Goal: Information Seeking & Learning: Compare options

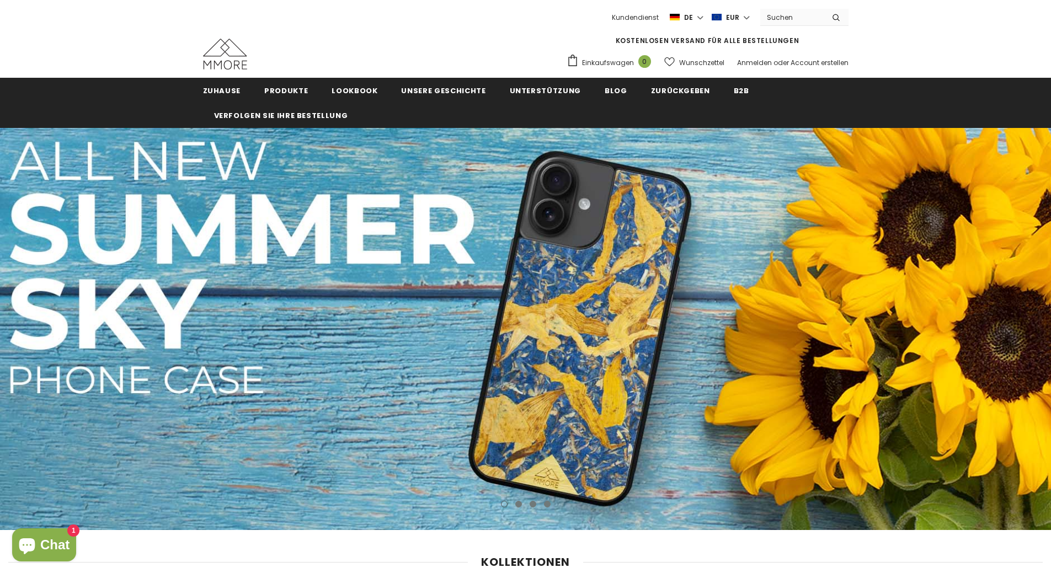
click at [302, 87] on span "Produkte" at bounding box center [286, 91] width 44 height 10
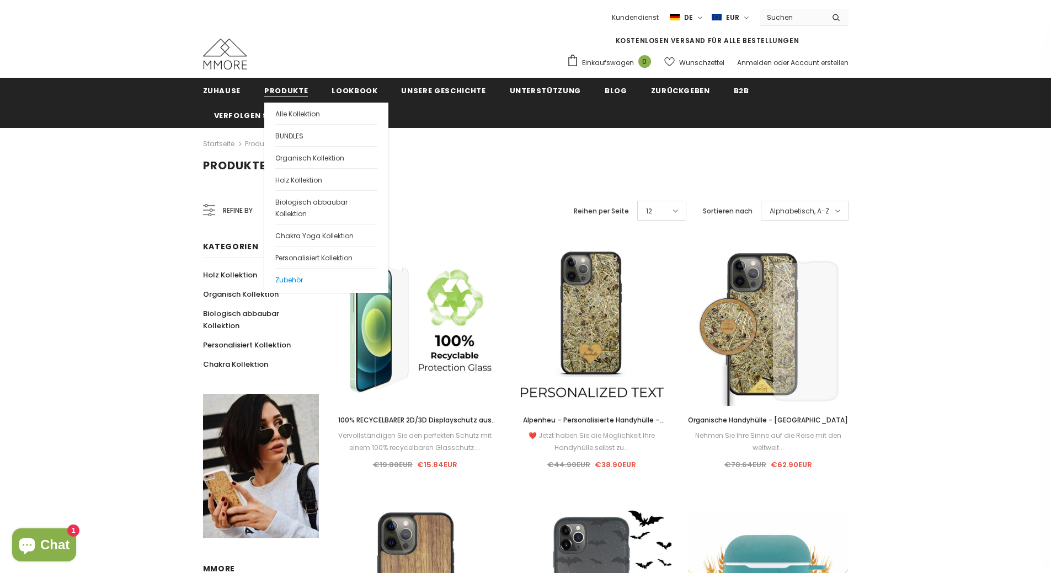
click at [283, 278] on span "Zubehör" at bounding box center [289, 279] width 28 height 9
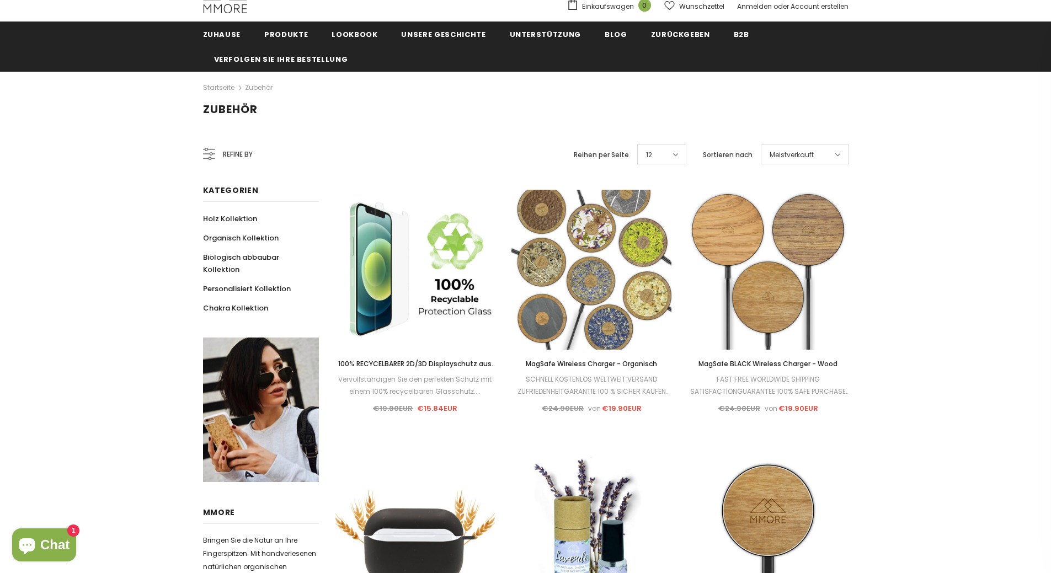
scroll to position [56, 0]
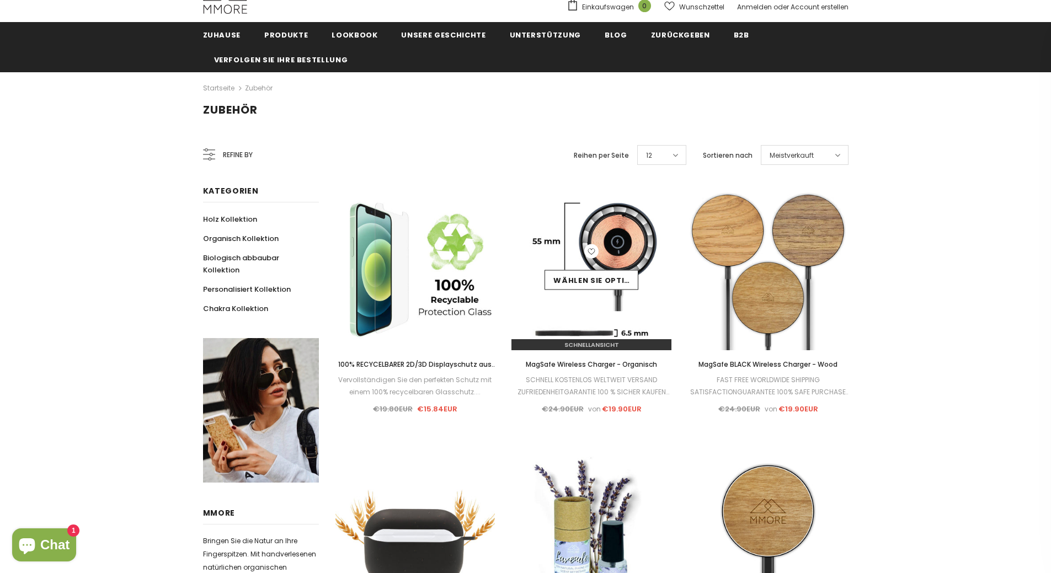
click at [573, 268] on div "Wählen Sie Optionen" at bounding box center [592, 270] width 160 height 52
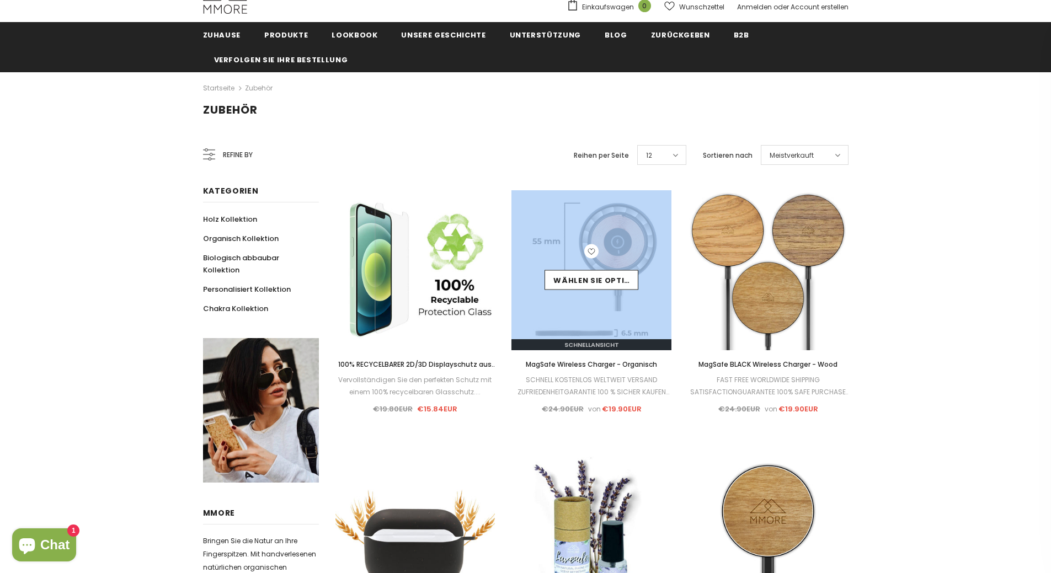
drag, startPoint x: 573, startPoint y: 268, endPoint x: 587, endPoint y: 303, distance: 38.6
click at [587, 303] on div "Verkauf Wählen Sie Optionen Schnellansicht" at bounding box center [592, 270] width 160 height 160
click at [587, 303] on img at bounding box center [592, 270] width 160 height 160
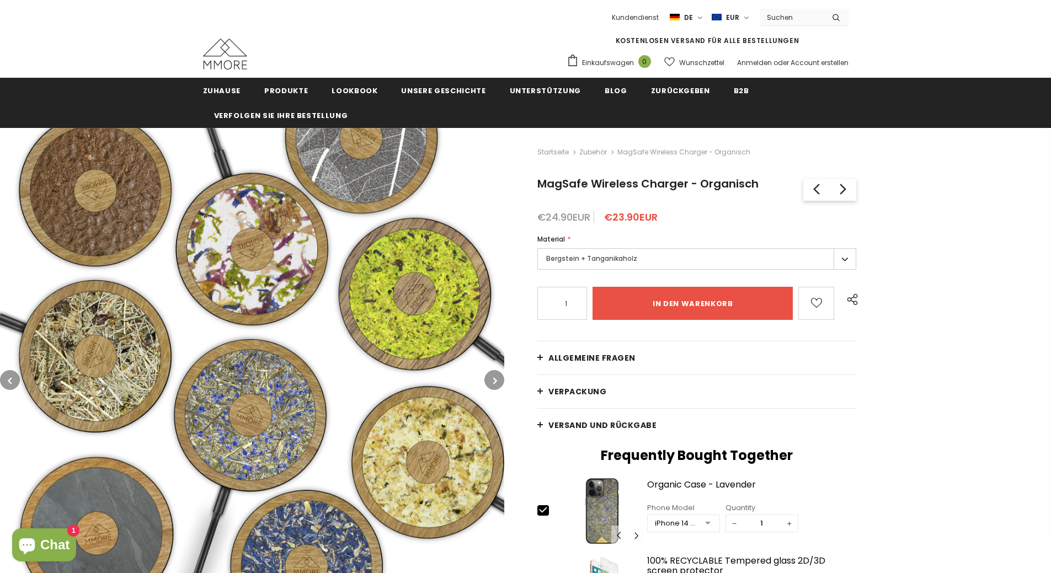
click at [712, 261] on label "Bergstein + Tanganikaholz" at bounding box center [696, 259] width 319 height 22
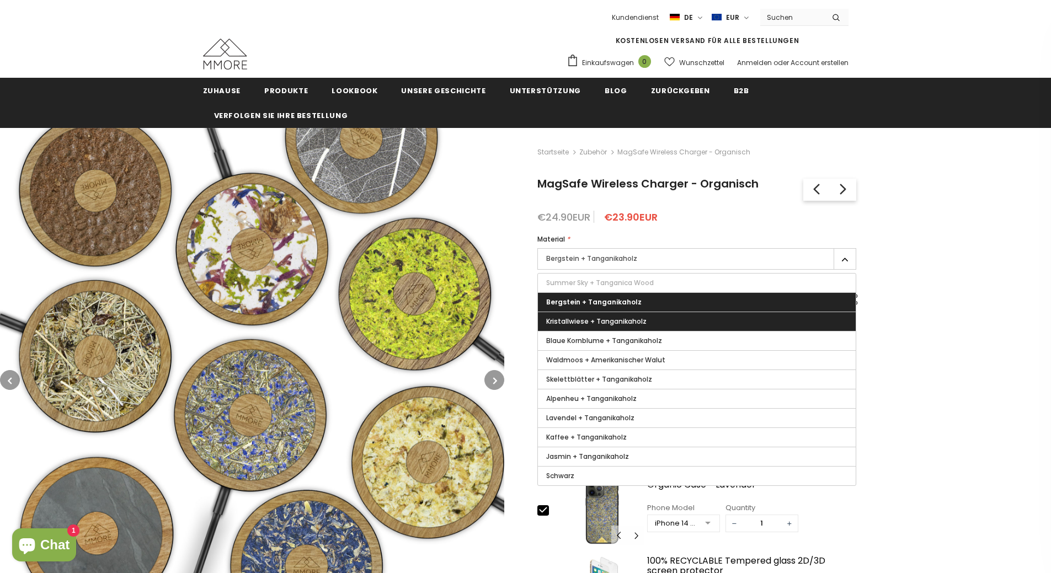
click at [678, 327] on label "Kristallwiese + Tanganikaholz" at bounding box center [697, 321] width 318 height 19
click at [0, 0] on input "Kristallwiese + Tanganikaholz" at bounding box center [0, 0] width 0 height 0
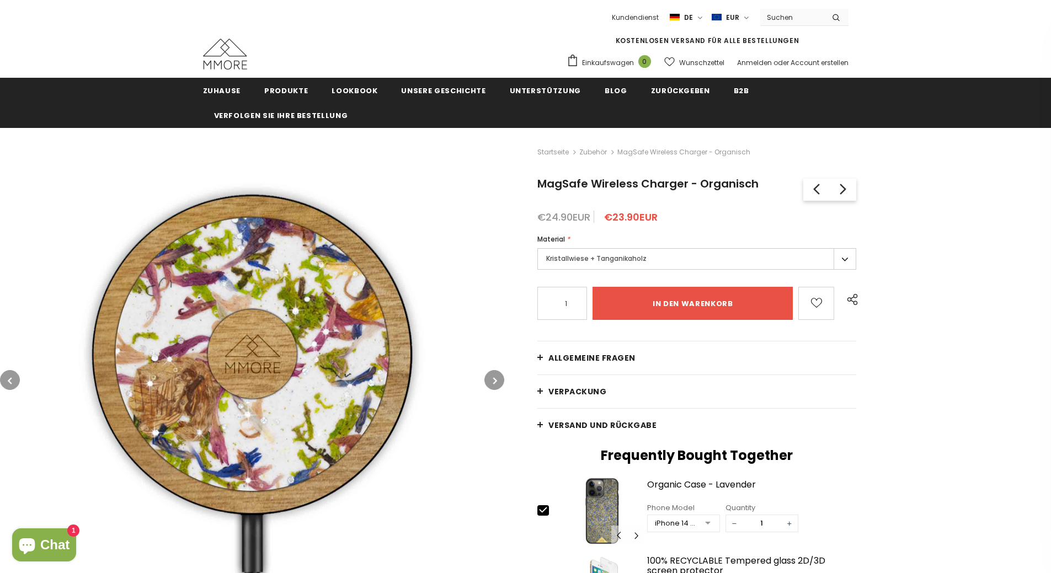
click at [680, 260] on label "Kristallwiese + Tanganikaholz" at bounding box center [696, 259] width 319 height 22
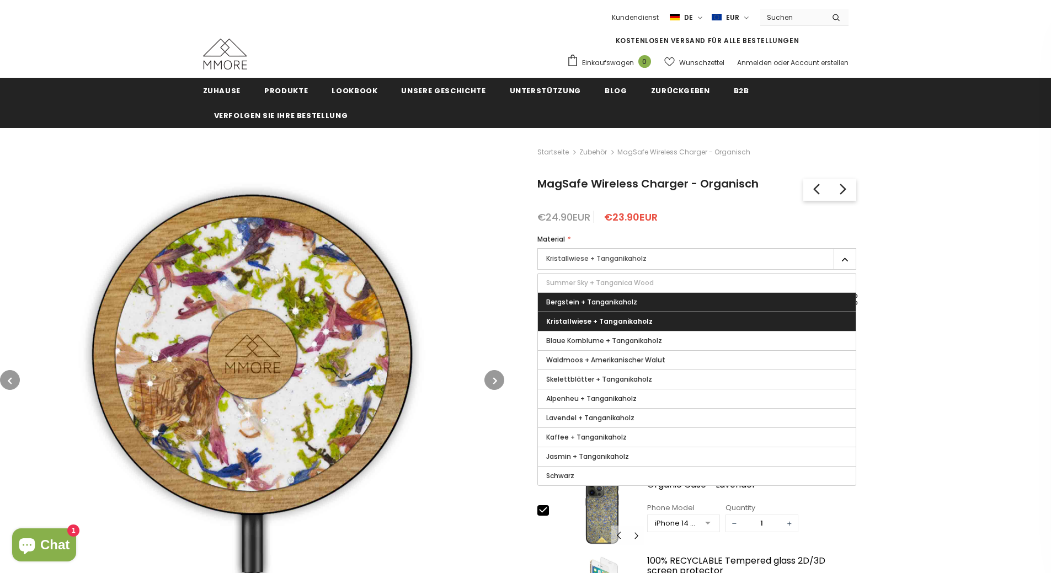
click at [638, 305] on label "Bergstein + Tanganikaholz" at bounding box center [697, 302] width 318 height 19
click at [0, 0] on input "Bergstein + Tanganikaholz" at bounding box center [0, 0] width 0 height 0
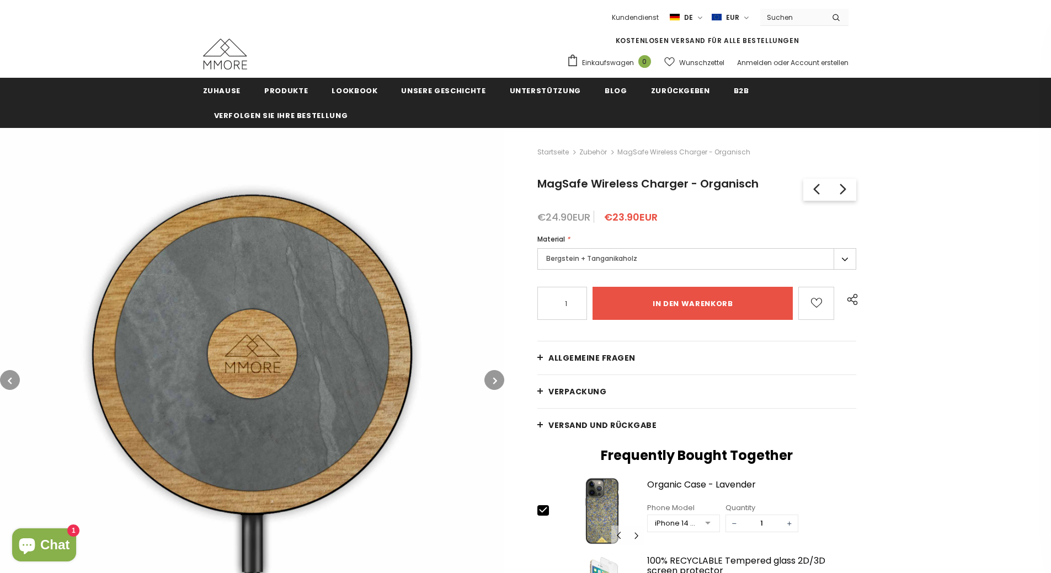
click at [636, 259] on label "Bergstein + Tanganikaholz" at bounding box center [696, 259] width 319 height 22
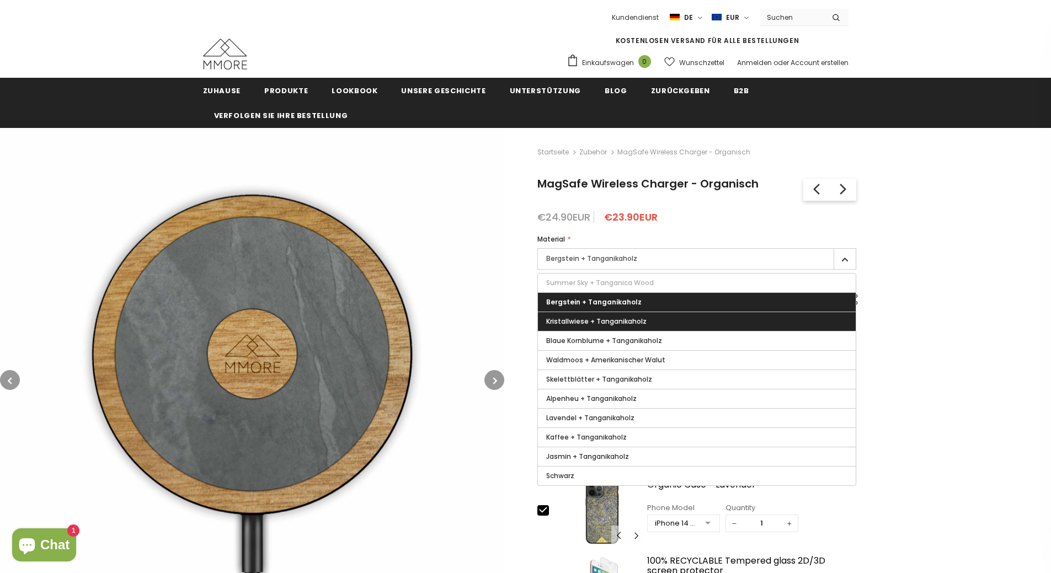
click at [620, 319] on span "Kristallwiese + Tanganikaholz" at bounding box center [596, 321] width 100 height 9
click at [0, 0] on input "Kristallwiese + Tanganikaholz" at bounding box center [0, 0] width 0 height 0
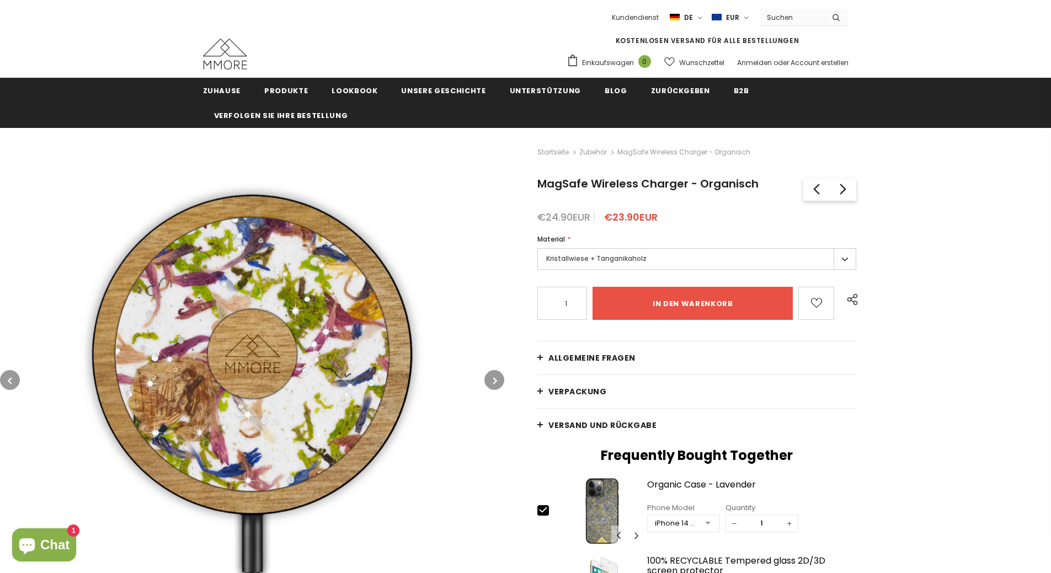
click at [620, 265] on label "Kristallwiese + Tanganikaholz" at bounding box center [696, 259] width 319 height 22
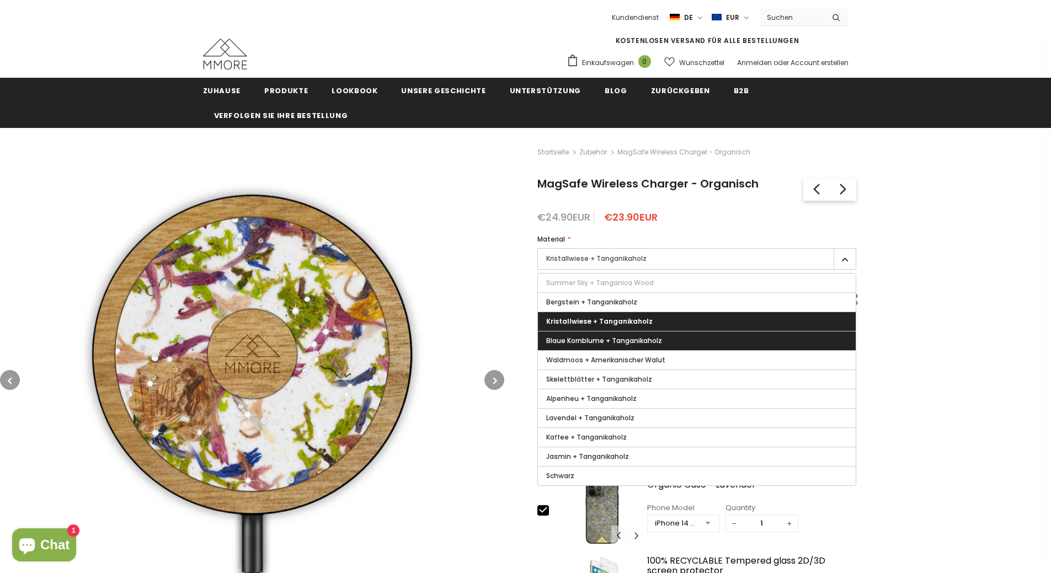
click at [614, 335] on label "Blaue Kornblume + Tanganikaholz" at bounding box center [697, 341] width 318 height 19
click at [0, 0] on input "Blaue Kornblume + Tanganikaholz" at bounding box center [0, 0] width 0 height 0
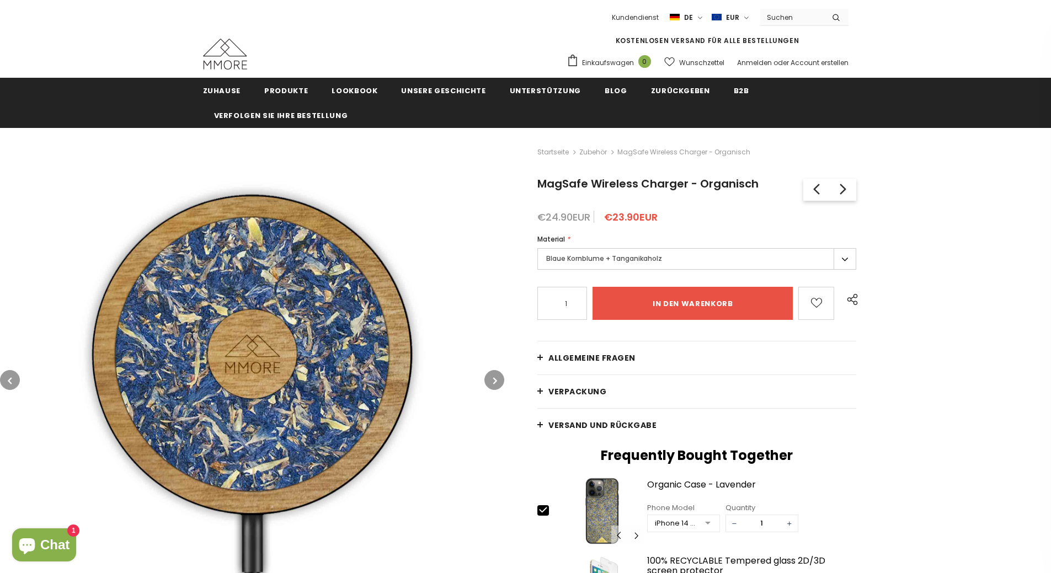
click at [621, 252] on label "Blaue Kornblume + Tanganikaholz" at bounding box center [696, 259] width 319 height 22
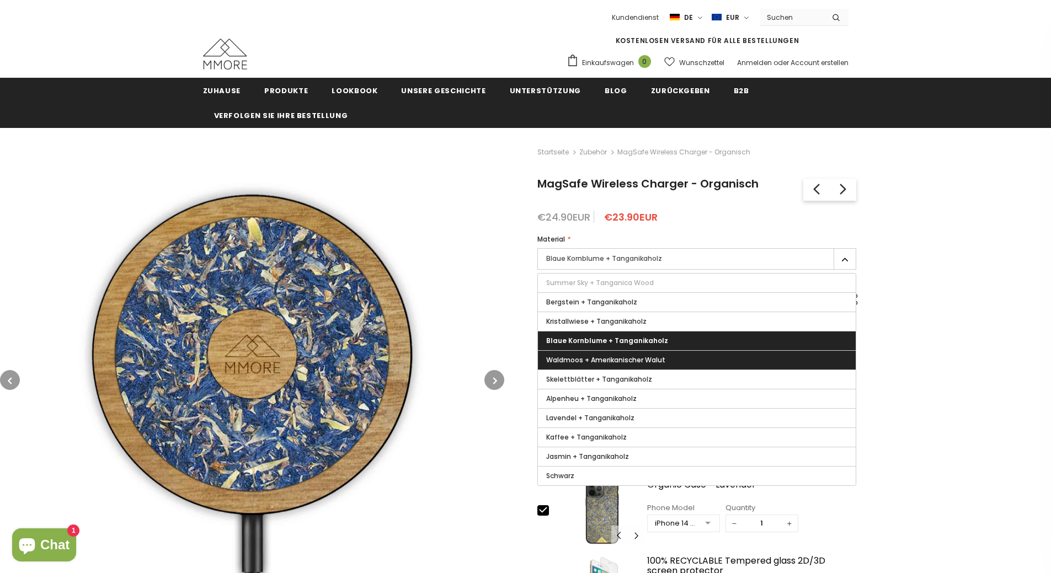
click at [614, 363] on span "Waldmoos + Amerikanischer Walut" at bounding box center [605, 359] width 119 height 9
click at [0, 0] on input "Waldmoos + Amerikanischer Walut" at bounding box center [0, 0] width 0 height 0
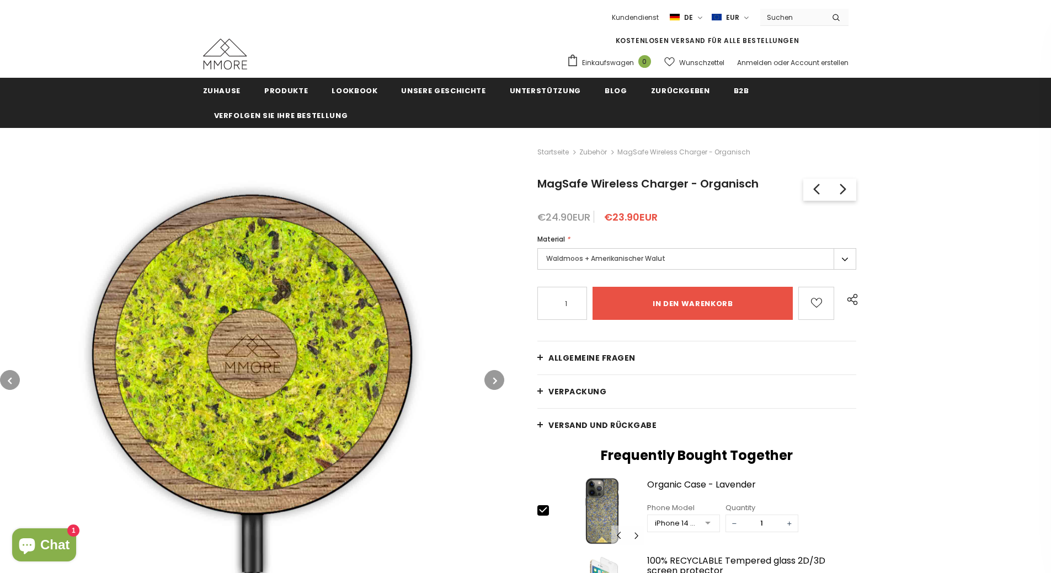
click at [629, 255] on label "Waldmoos + Amerikanischer Walut" at bounding box center [696, 259] width 319 height 22
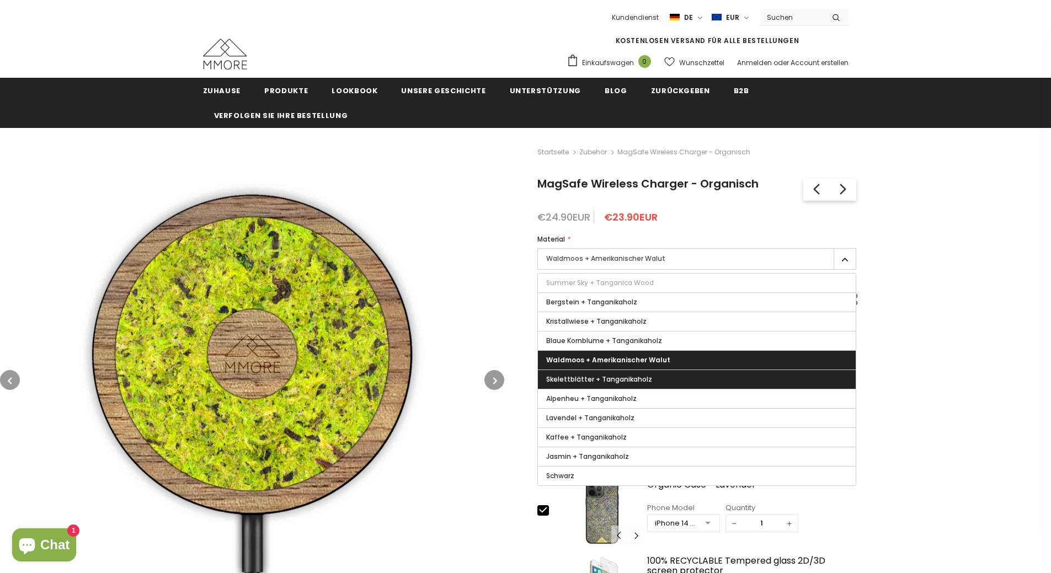
click at [603, 381] on span "Skelettblätter + Tanganikaholz" at bounding box center [599, 379] width 106 height 9
click at [0, 0] on input "Skelettblätter + Tanganikaholz" at bounding box center [0, 0] width 0 height 0
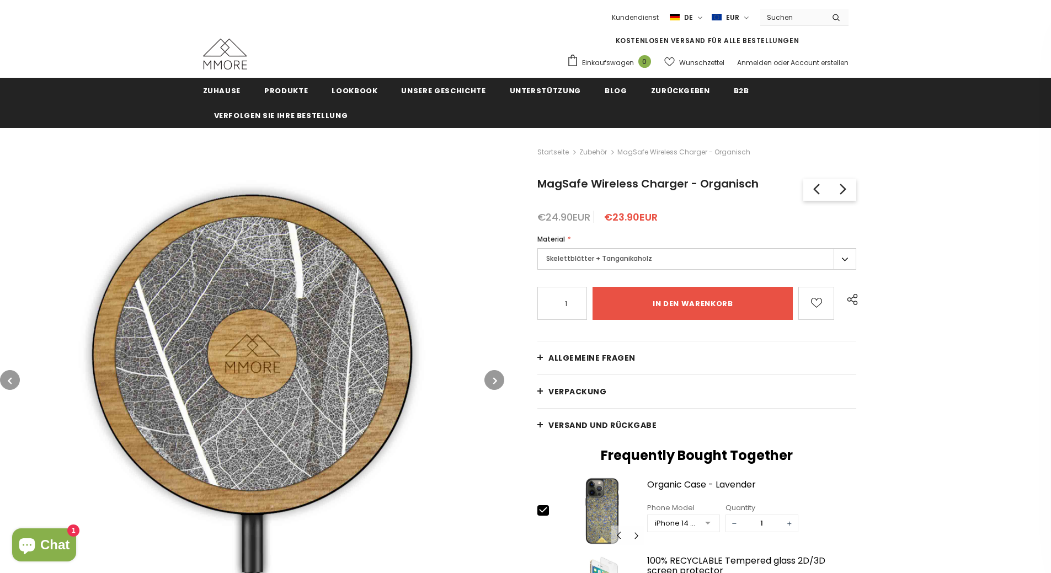
click at [637, 259] on label "Skelettblätter + Tanganikaholz" at bounding box center [696, 259] width 319 height 22
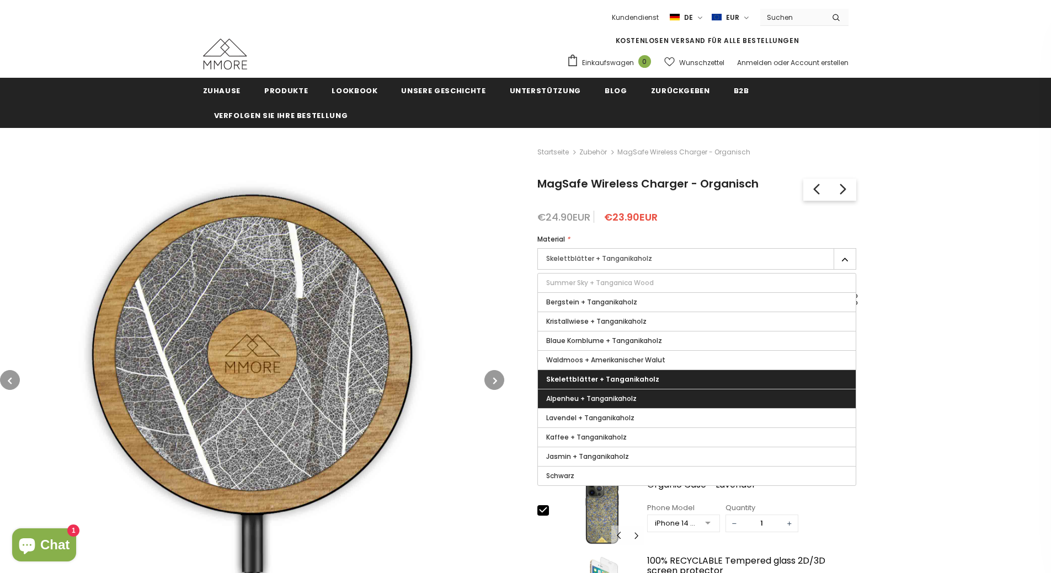
click at [612, 401] on span "Alpenheu + Tanganikaholz" at bounding box center [591, 398] width 90 height 9
click at [0, 0] on input "Alpenheu + Tanganikaholz" at bounding box center [0, 0] width 0 height 0
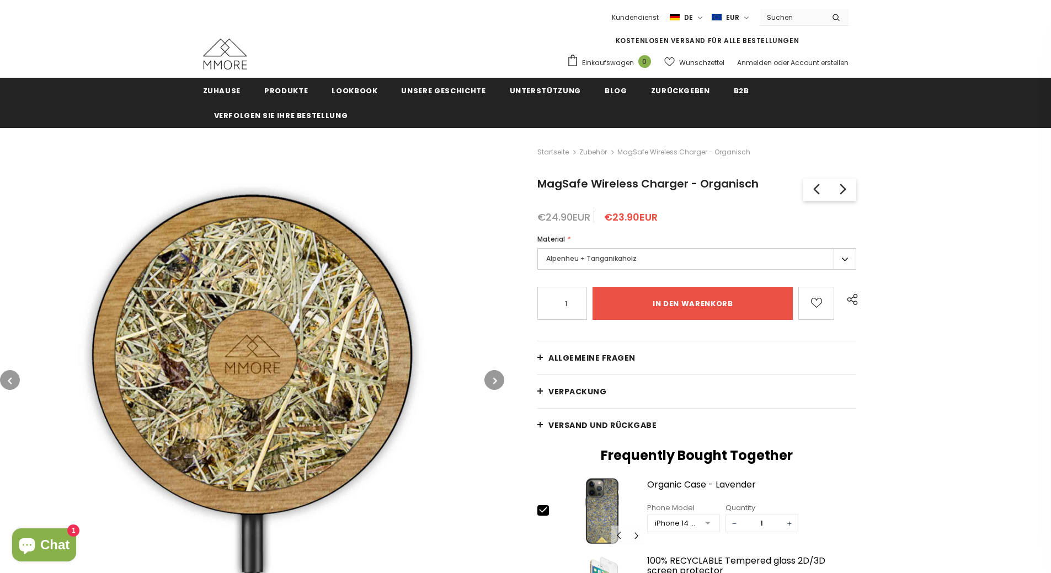
click at [635, 263] on label "Alpenheu + Tanganikaholz" at bounding box center [696, 259] width 319 height 22
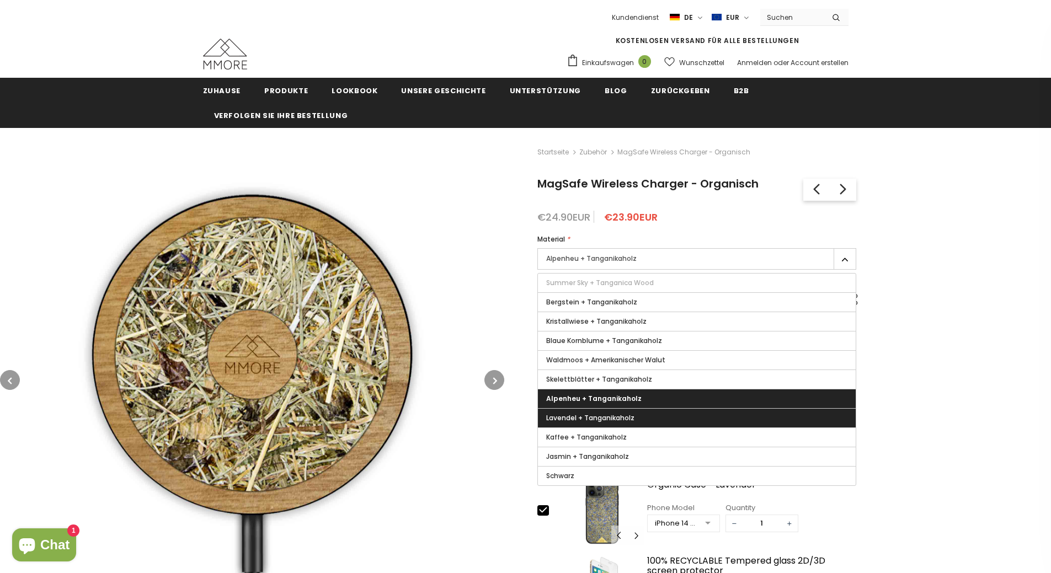
click at [605, 414] on span "Lavendel + Tanganikaholz" at bounding box center [590, 417] width 88 height 9
click at [0, 0] on input "Lavendel + Tanganikaholz" at bounding box center [0, 0] width 0 height 0
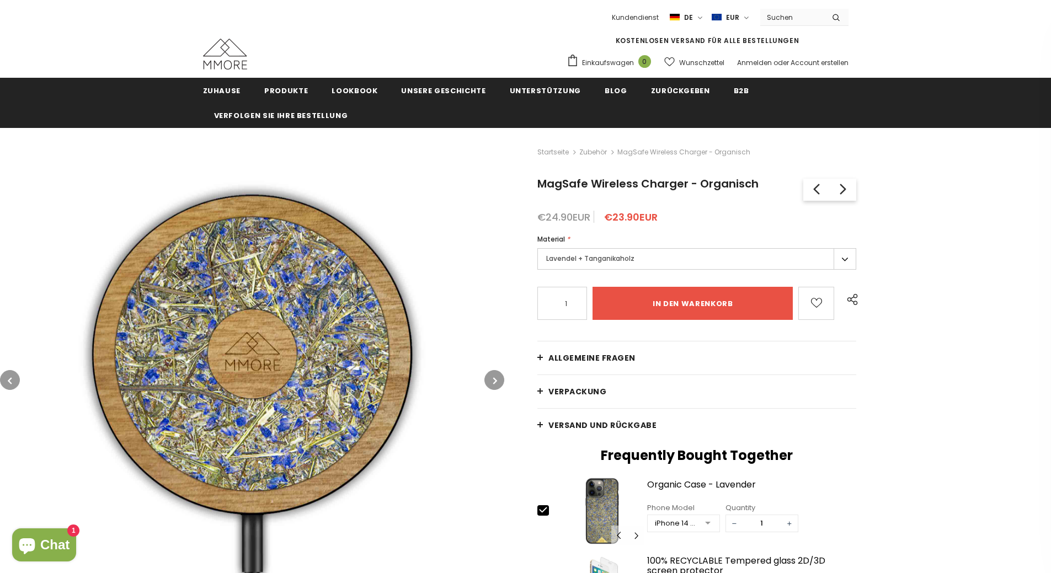
click at [660, 249] on label "Lavendel + Tanganikaholz" at bounding box center [696, 259] width 319 height 22
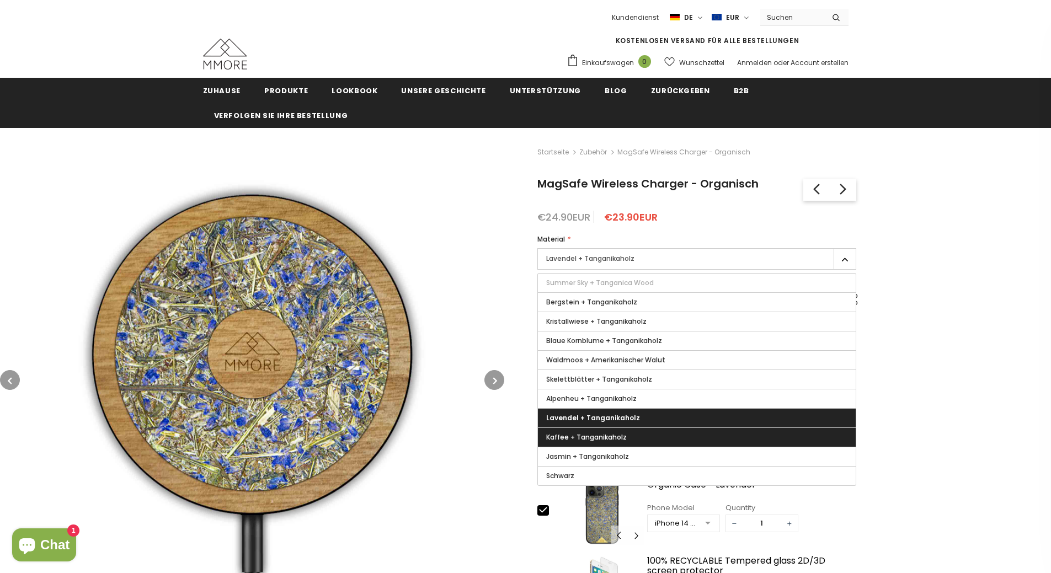
click at [610, 434] on span "Kaffee + Tanganikaholz" at bounding box center [586, 437] width 81 height 9
click at [0, 0] on input "Kaffee + Tanganikaholz" at bounding box center [0, 0] width 0 height 0
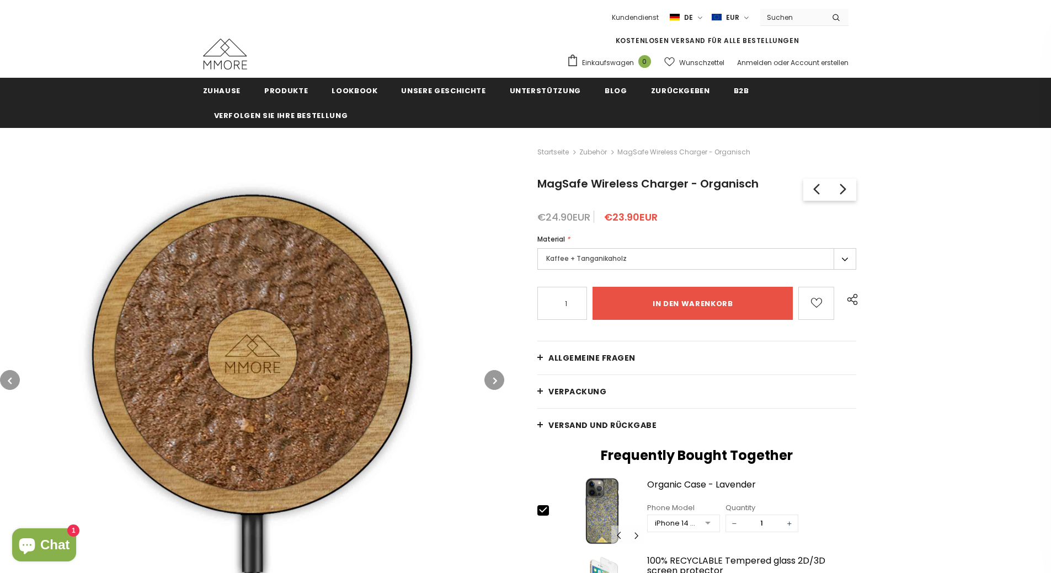
click at [647, 255] on label "Kaffee + Tanganikaholz" at bounding box center [696, 259] width 319 height 22
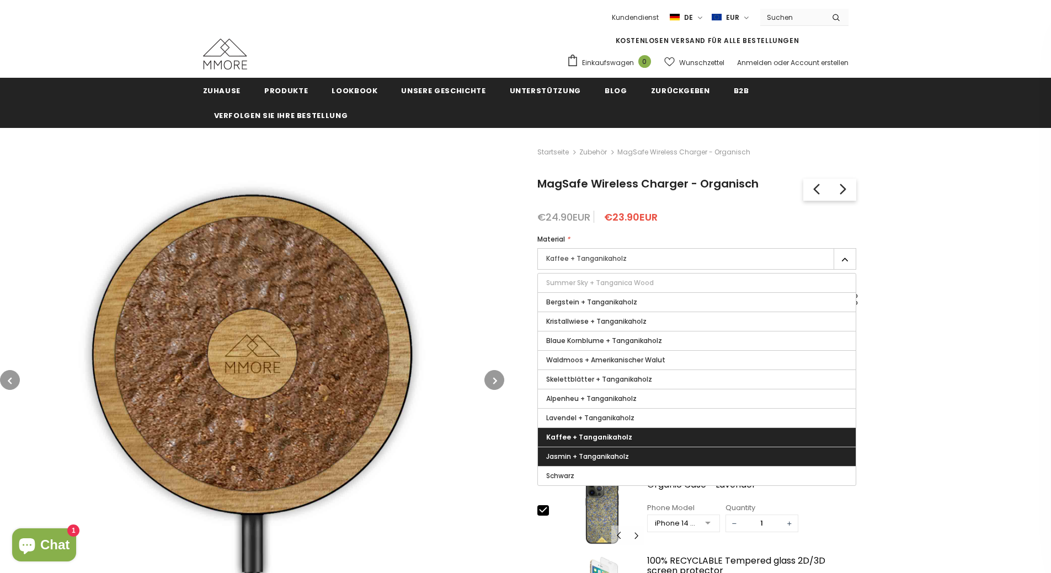
click at [605, 452] on span "Jasmin + Tanganikaholz" at bounding box center [587, 456] width 83 height 9
click at [0, 0] on input "Jasmin + Tanganikaholz" at bounding box center [0, 0] width 0 height 0
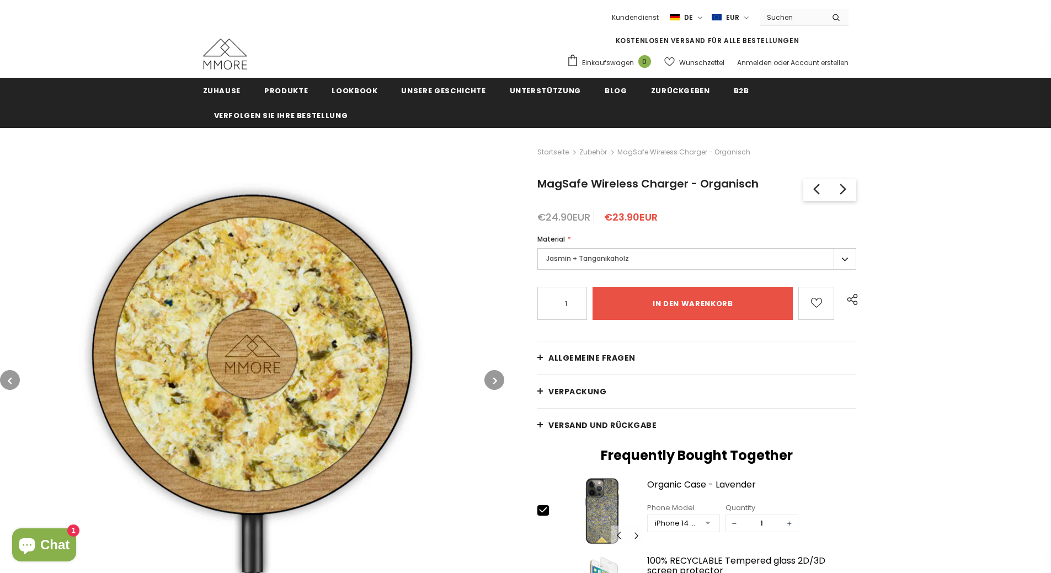
click at [652, 258] on label "Jasmin + Tanganikaholz" at bounding box center [696, 259] width 319 height 22
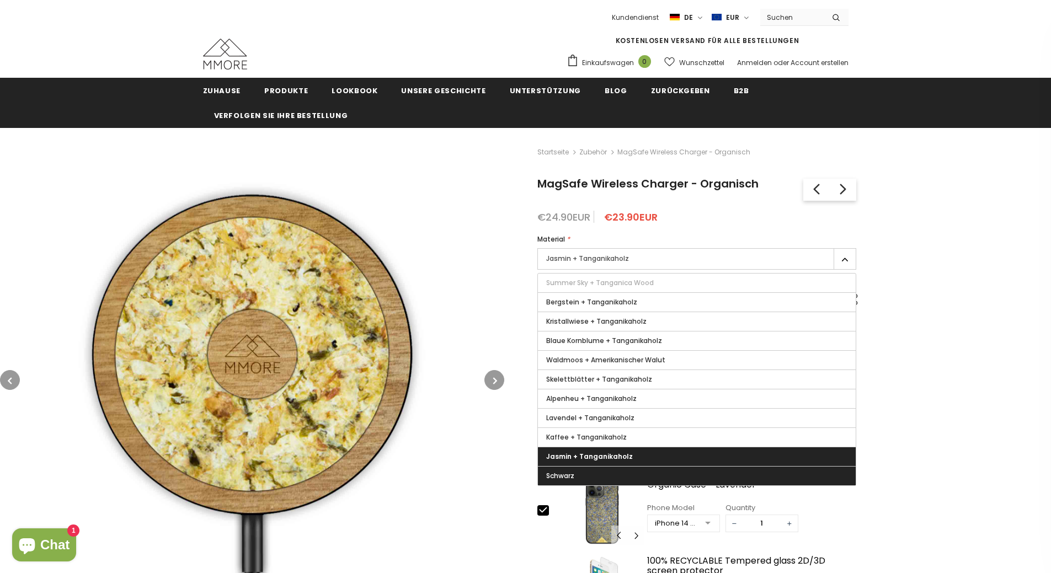
click at [579, 469] on label "Schwarz" at bounding box center [697, 476] width 318 height 19
click at [0, 0] on input "Schwarz" at bounding box center [0, 0] width 0 height 0
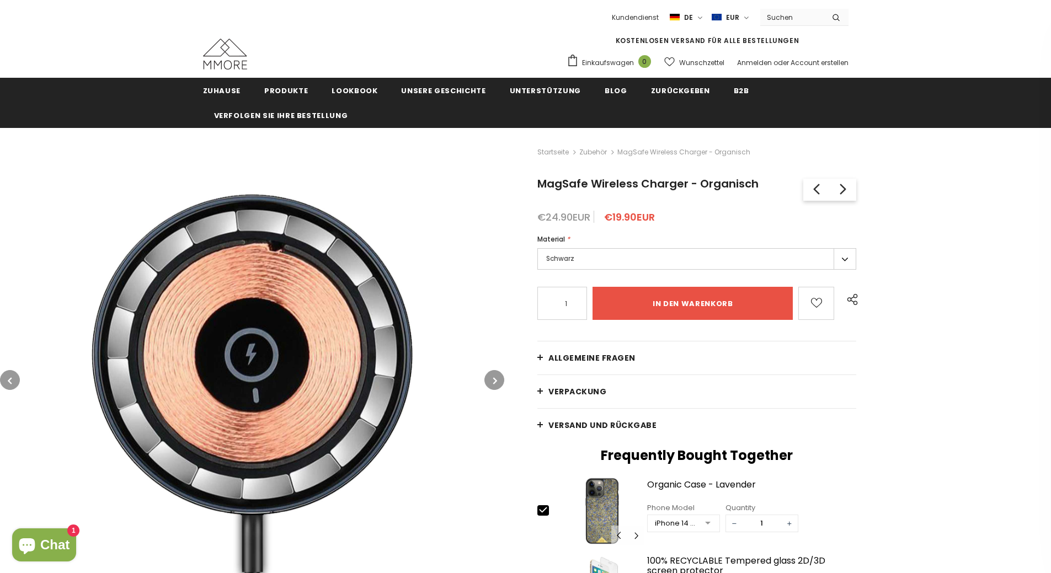
click at [638, 261] on label "Schwarz" at bounding box center [696, 259] width 319 height 22
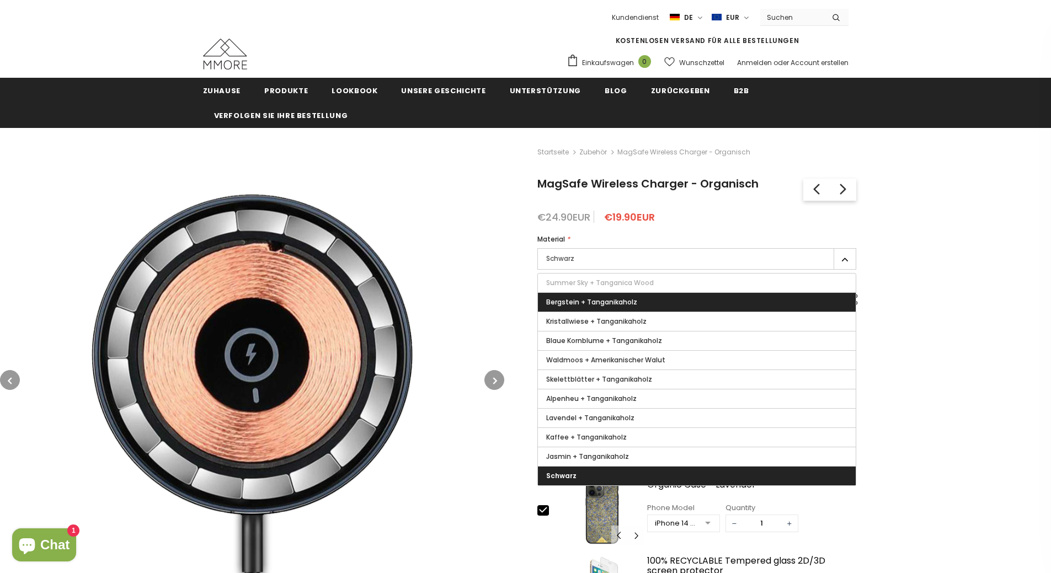
click at [622, 305] on span "Bergstein + Tanganikaholz" at bounding box center [591, 301] width 91 height 9
click at [0, 0] on input "Bergstein + Tanganikaholz" at bounding box center [0, 0] width 0 height 0
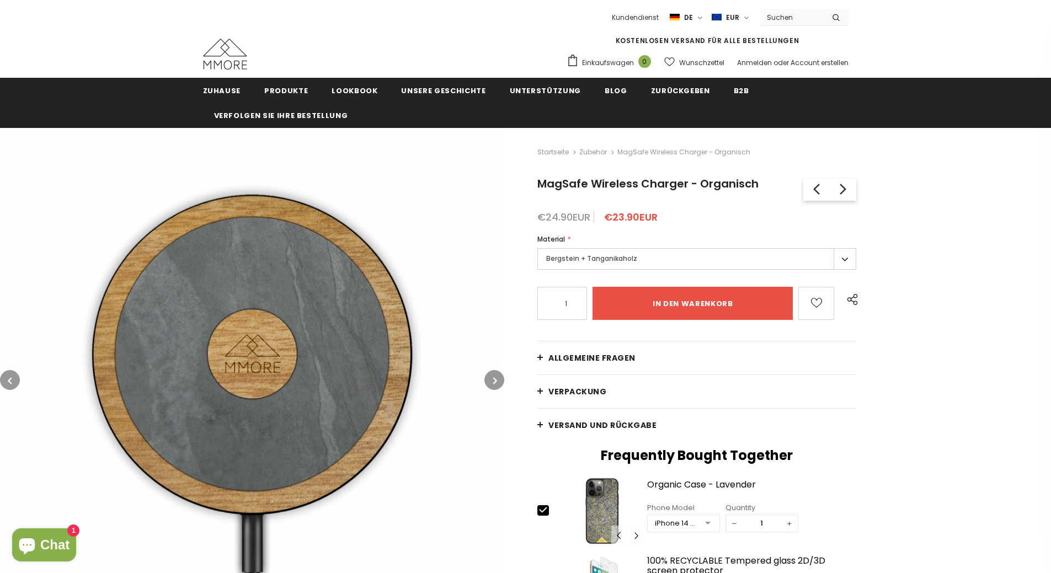
click at [629, 253] on label "Bergstein + Tanganikaholz" at bounding box center [696, 259] width 319 height 22
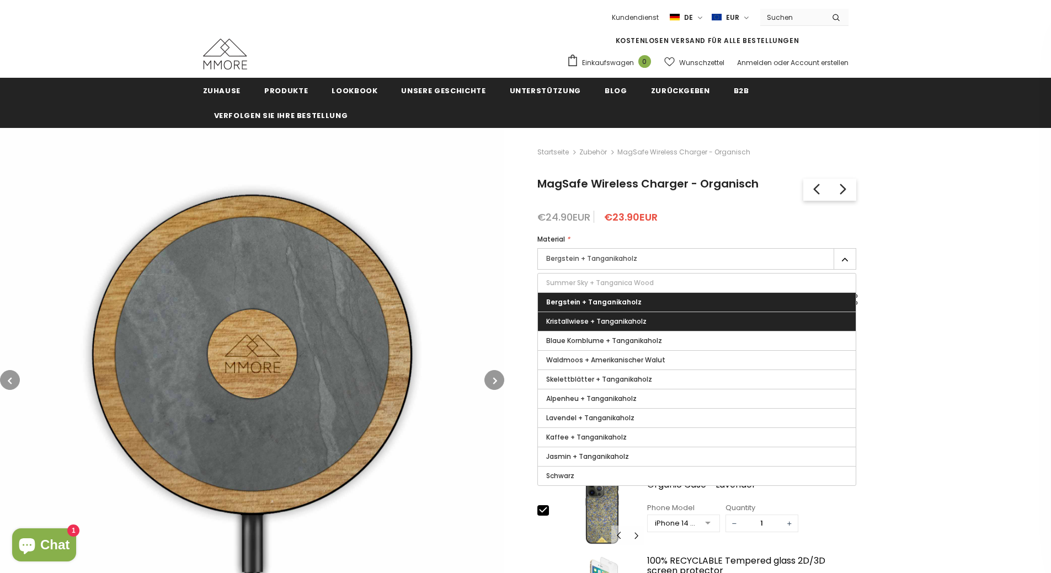
click at [613, 318] on span "Kristallwiese + Tanganikaholz" at bounding box center [596, 321] width 100 height 9
click at [0, 0] on input "Kristallwiese + Tanganikaholz" at bounding box center [0, 0] width 0 height 0
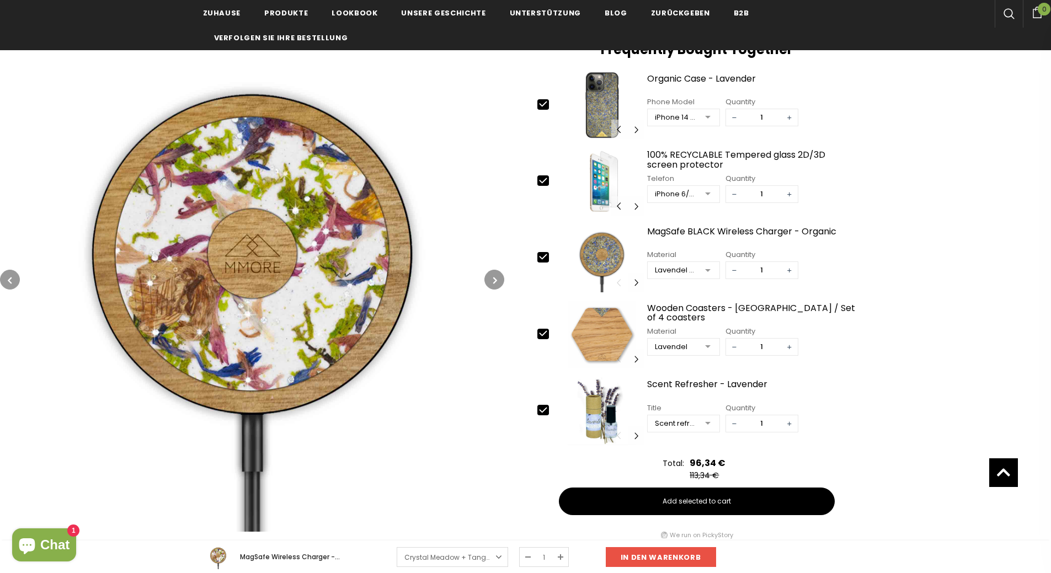
scroll to position [407, 0]
